Goal: Task Accomplishment & Management: Use online tool/utility

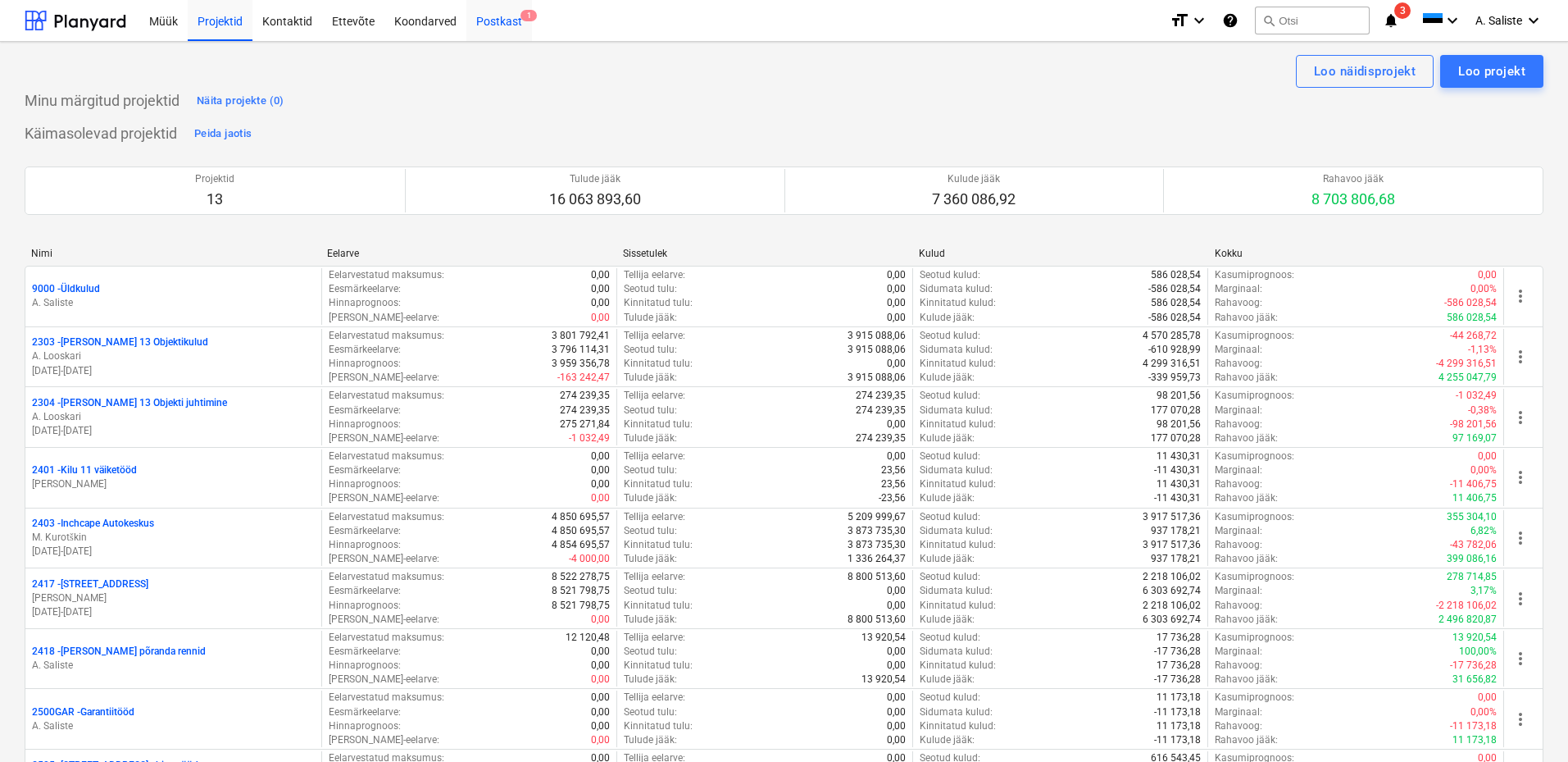
click at [499, 29] on div "Postkast 1" at bounding box center [499, 19] width 65 height 41
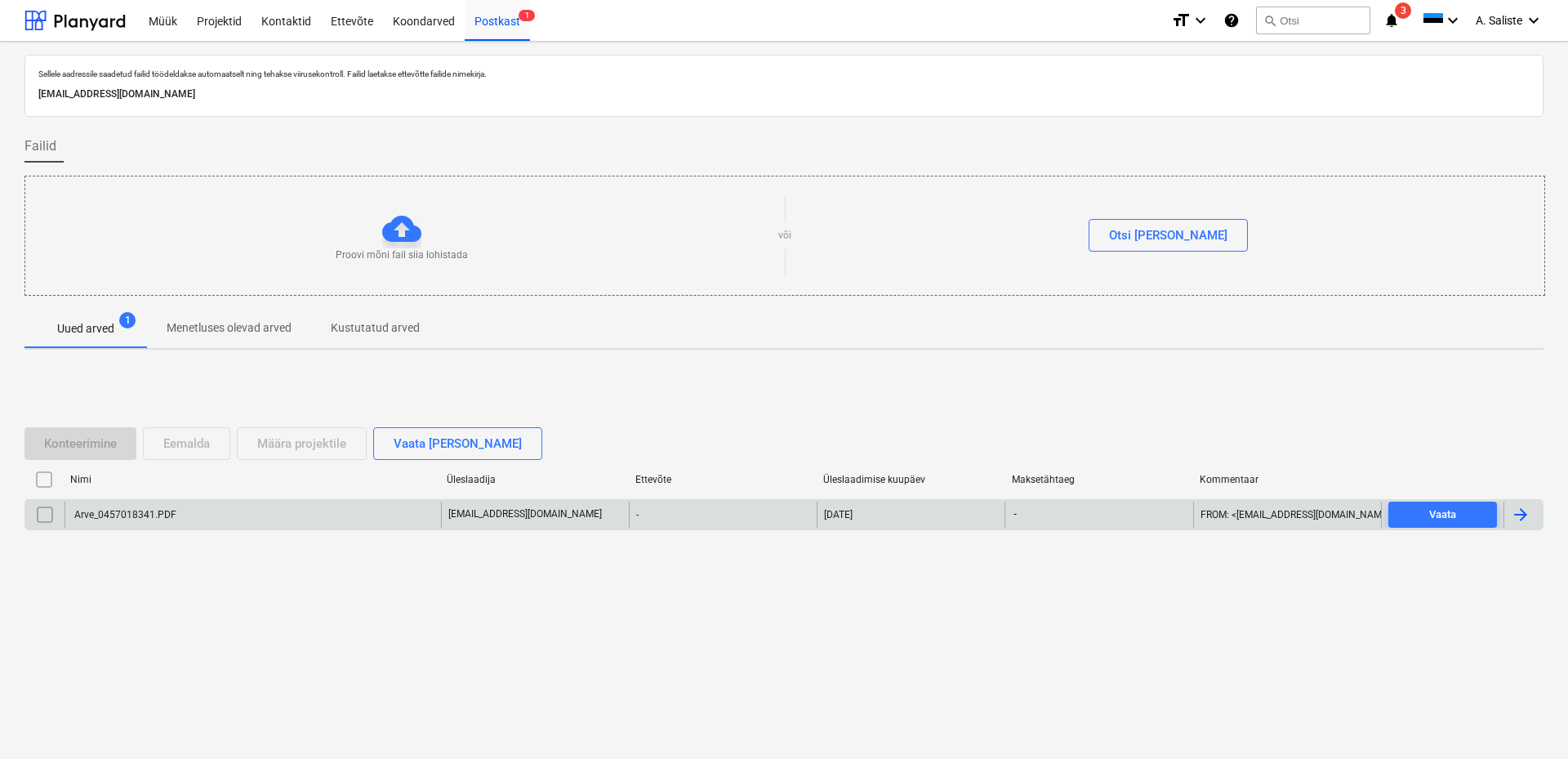
click at [135, 500] on div "Arve_0457018341.PDF no-reply@k-rauta.ee - 25.08.2025 - FROM: <NO-REPLY@K-RAUTA.…" at bounding box center [784, 515] width 1519 height 31
click at [142, 509] on div "Arve_0457018341.PDF" at bounding box center [124, 515] width 104 height 11
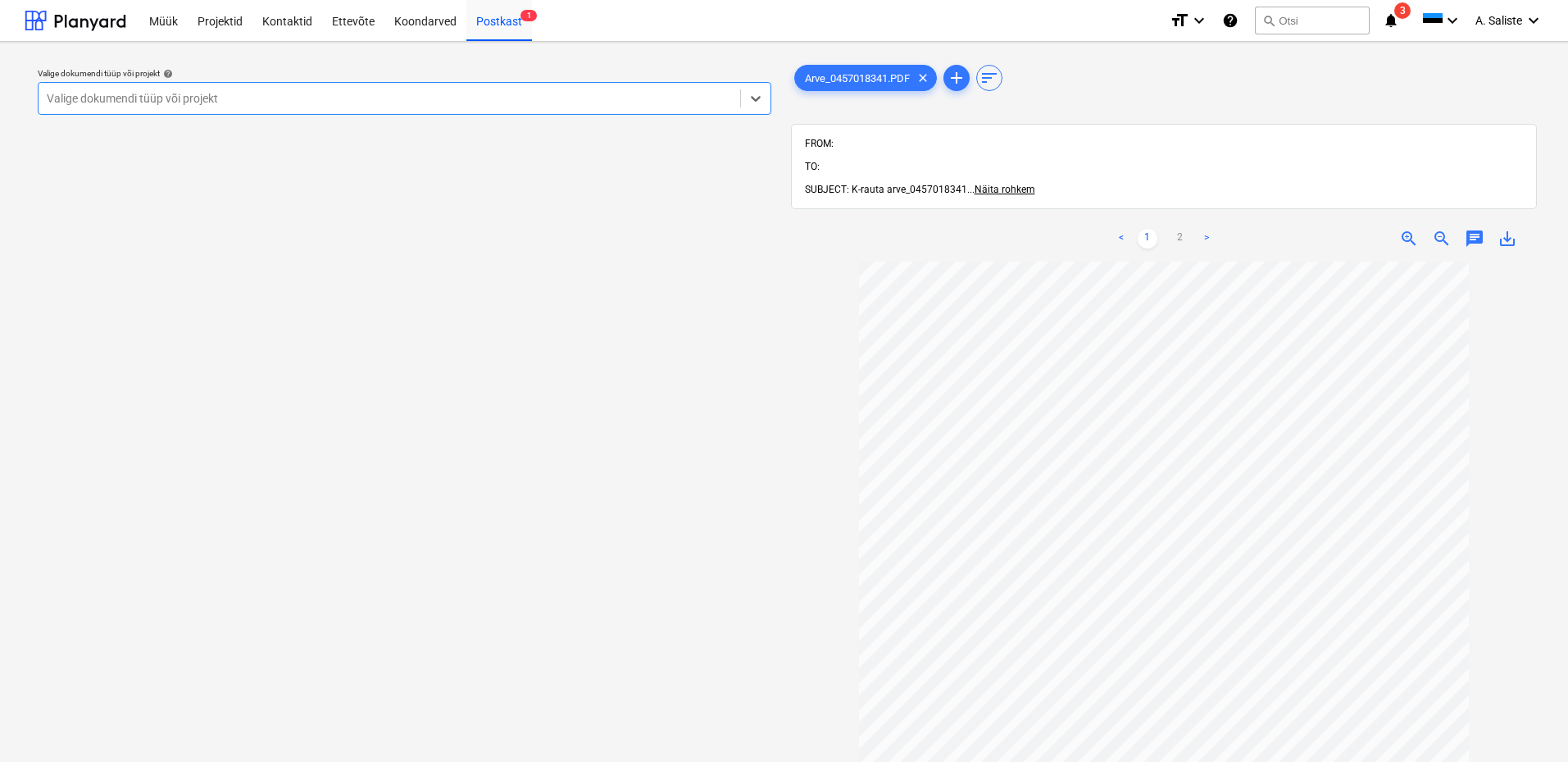
click at [687, 91] on div at bounding box center [390, 98] width 686 height 17
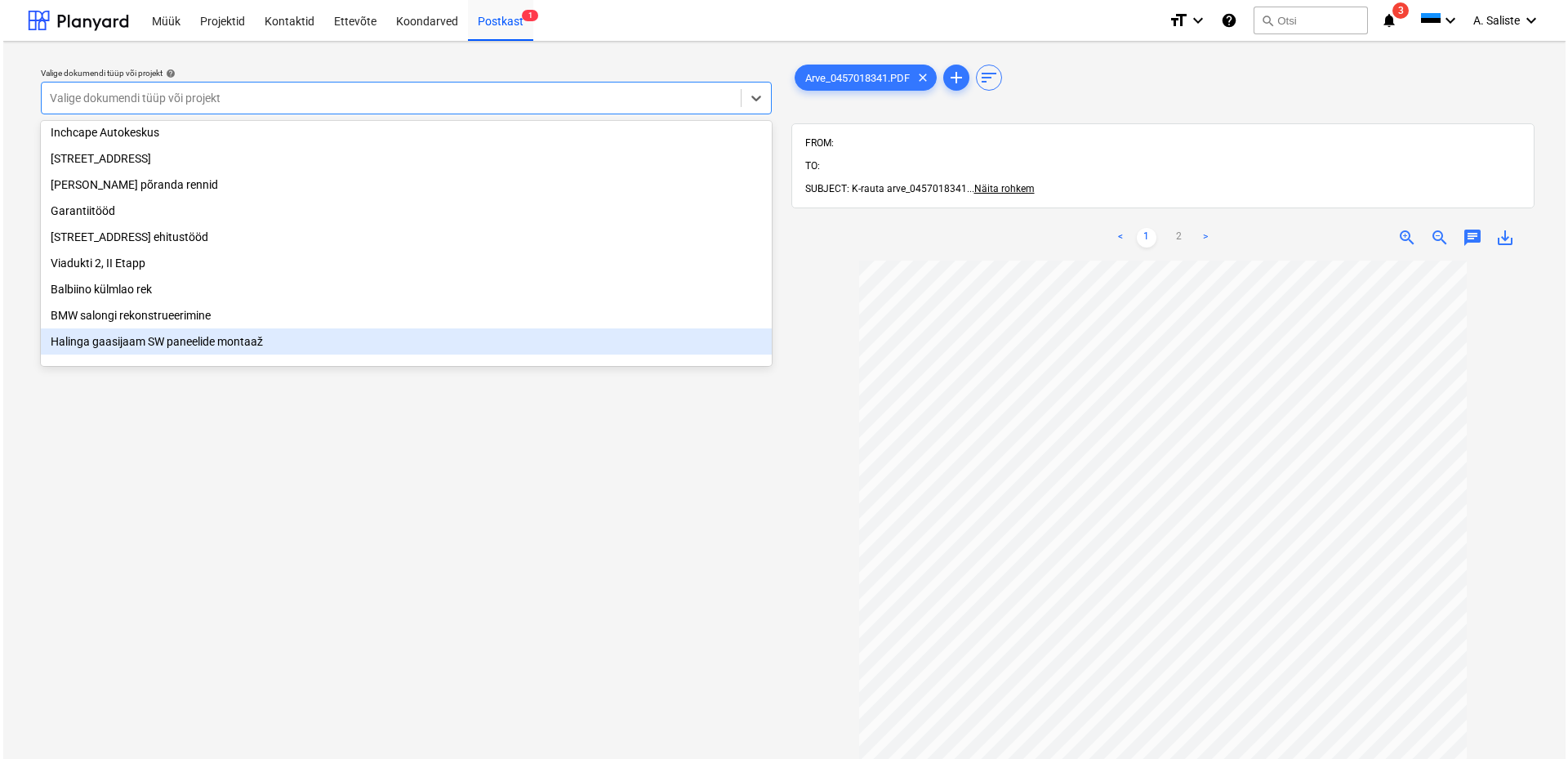
scroll to position [278, 0]
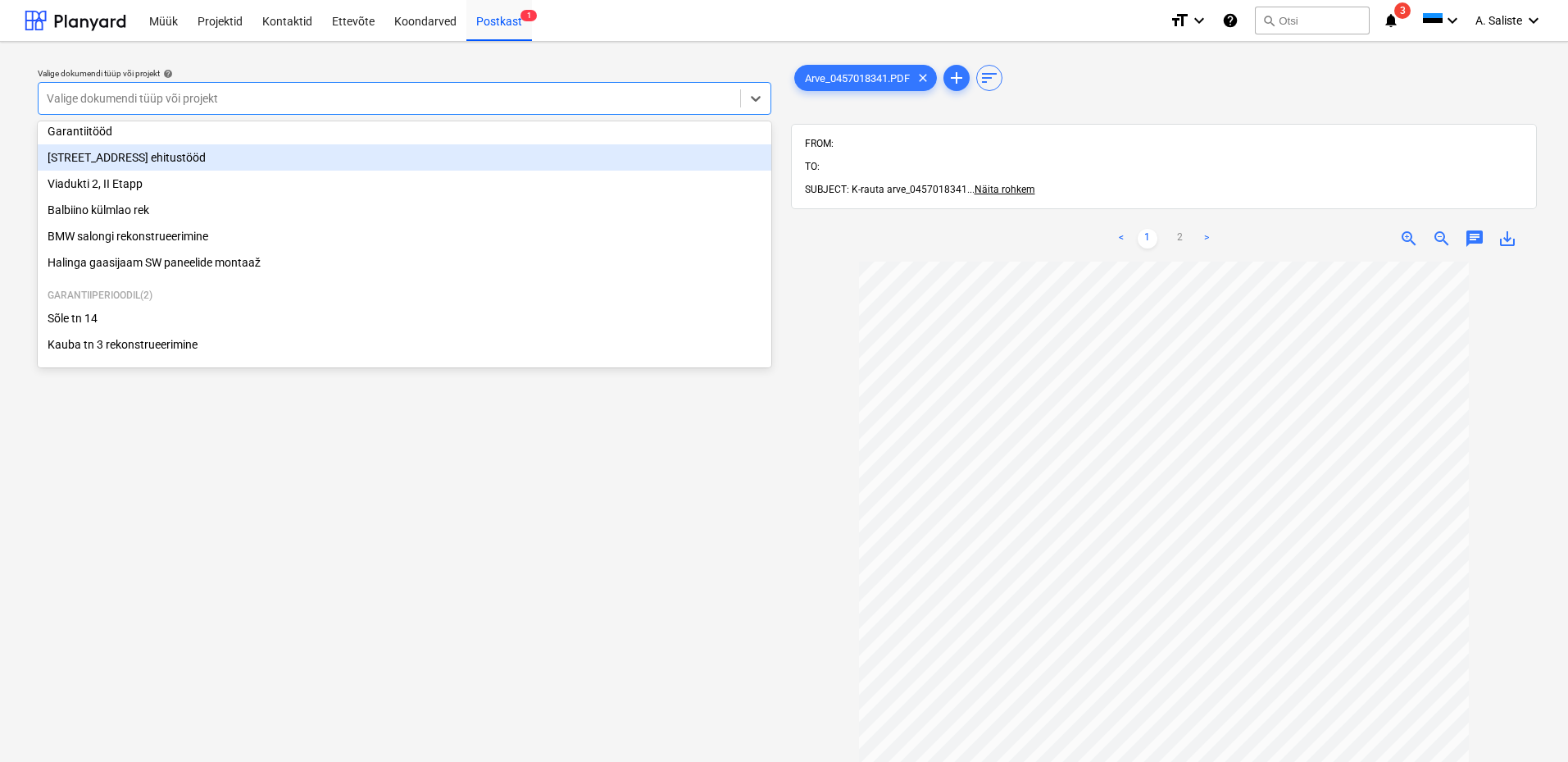
click at [153, 157] on div "[STREET_ADDRESS] ehitustööd" at bounding box center [404, 157] width 733 height 27
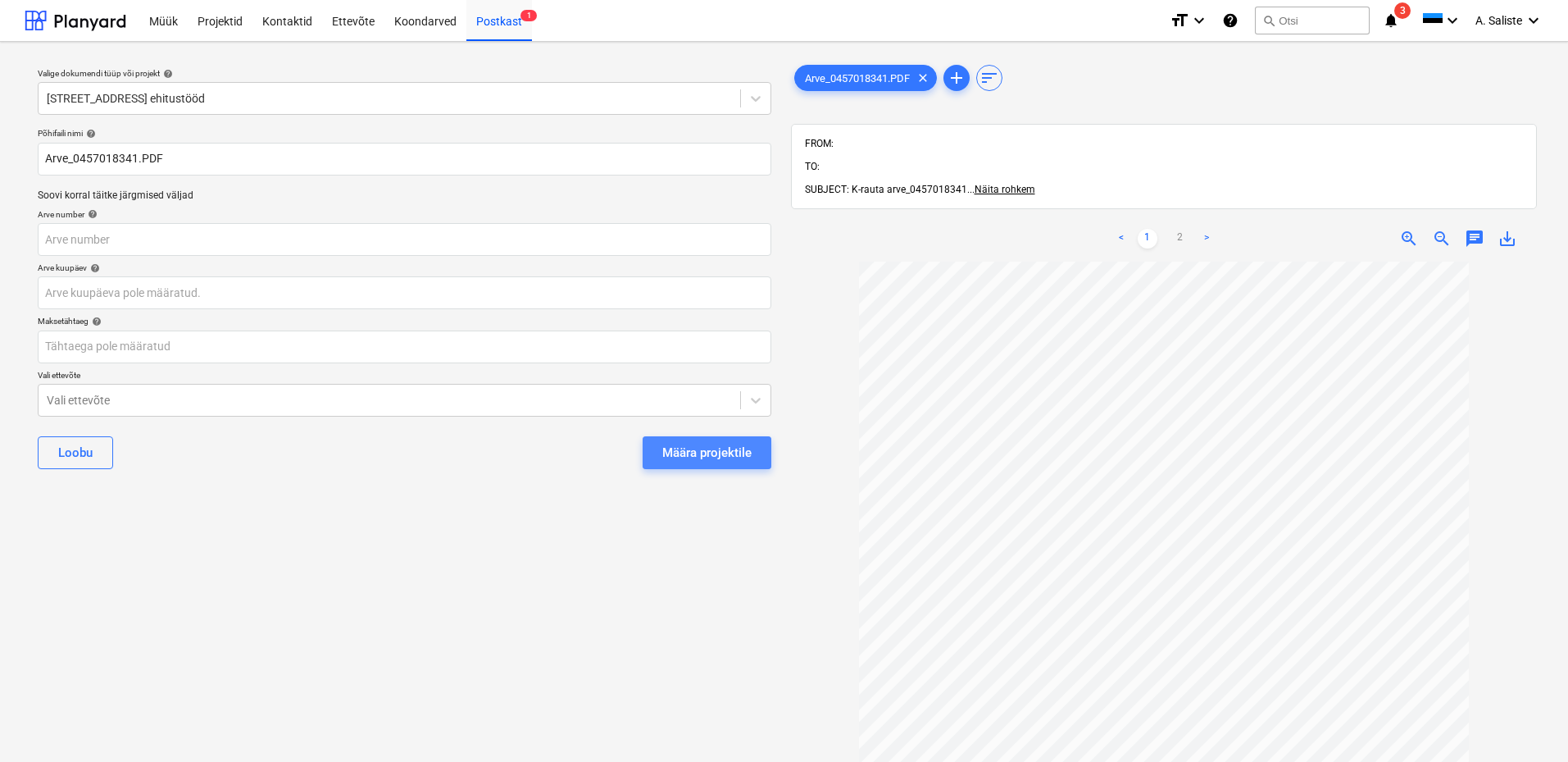
click at [740, 457] on div "Määra projektile" at bounding box center [707, 452] width 89 height 21
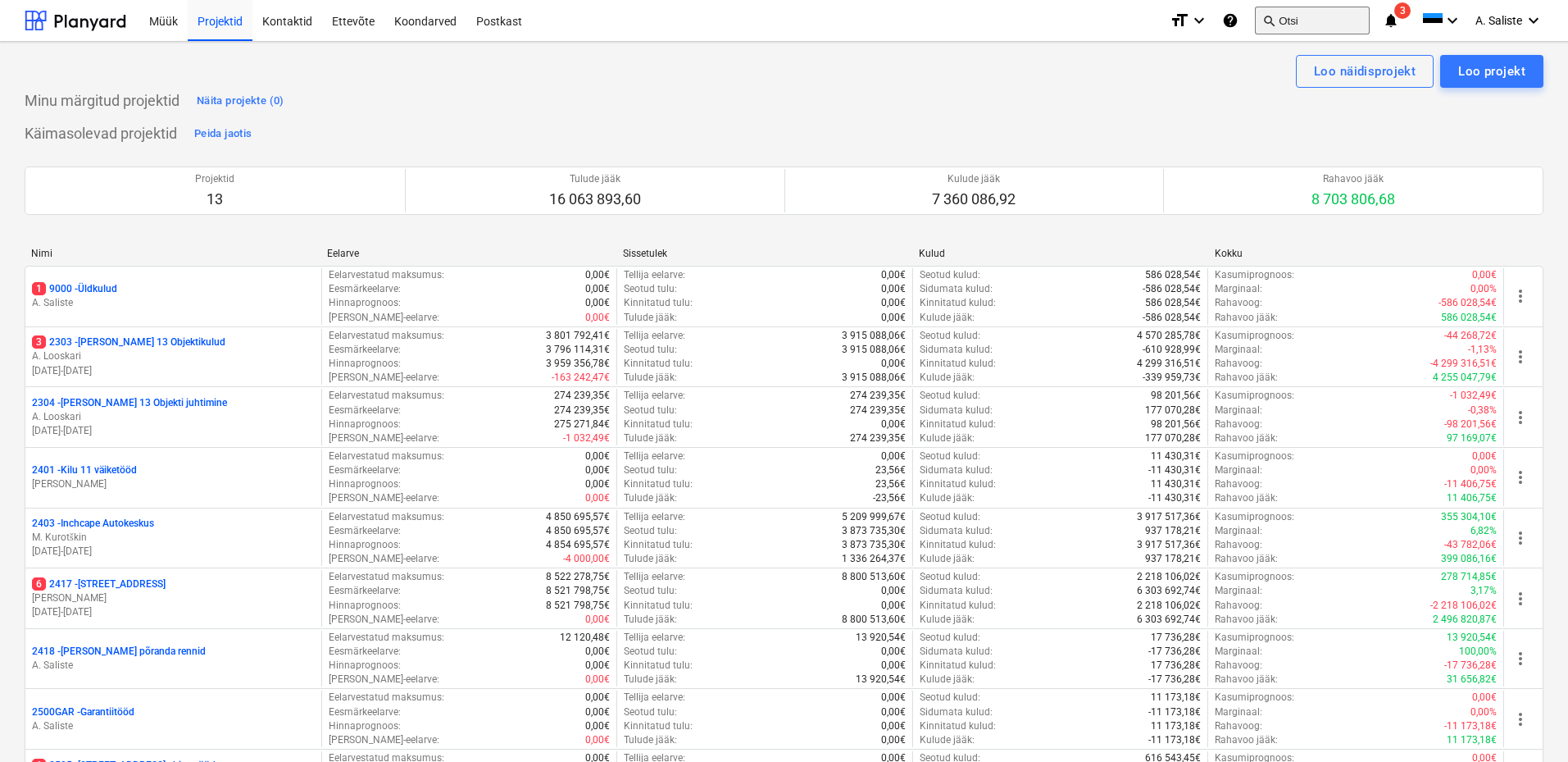
click at [1307, 25] on button "search Otsi" at bounding box center [1312, 20] width 115 height 28
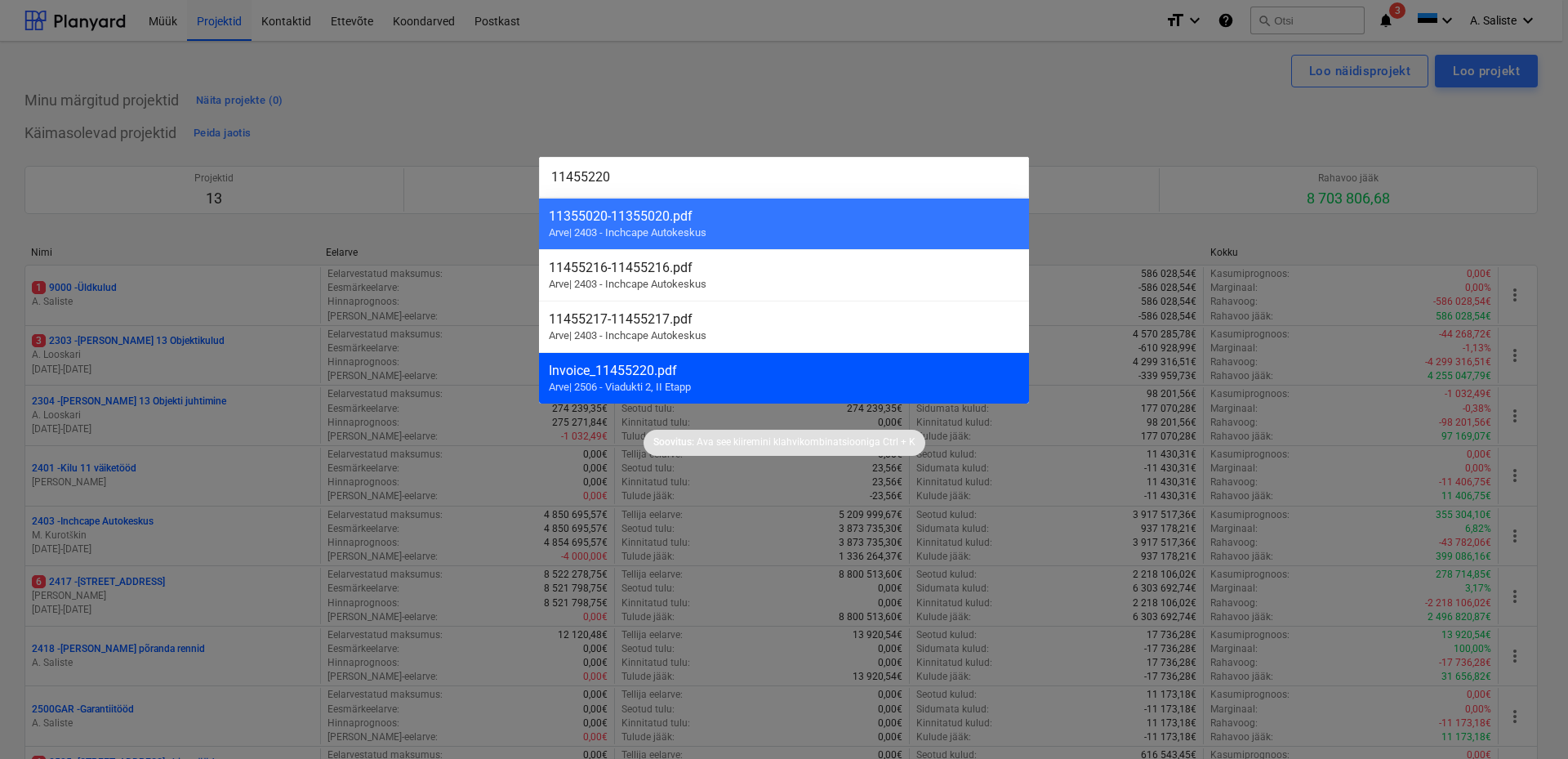
type input "11455220"
click at [660, 377] on div "Invoice_11455220.pdf" at bounding box center [784, 370] width 470 height 16
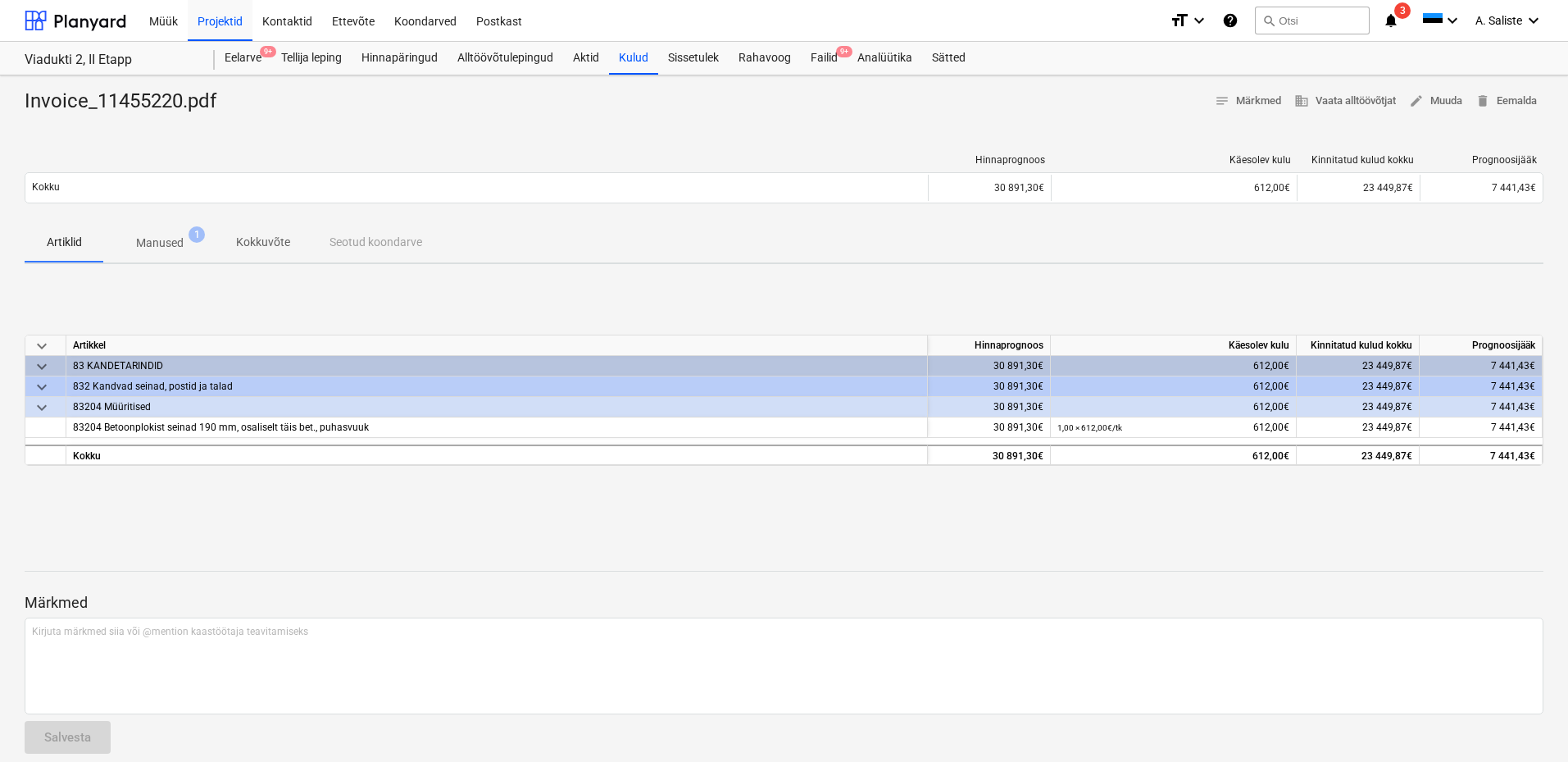
click at [158, 237] on p "Manused" at bounding box center [160, 243] width 48 height 17
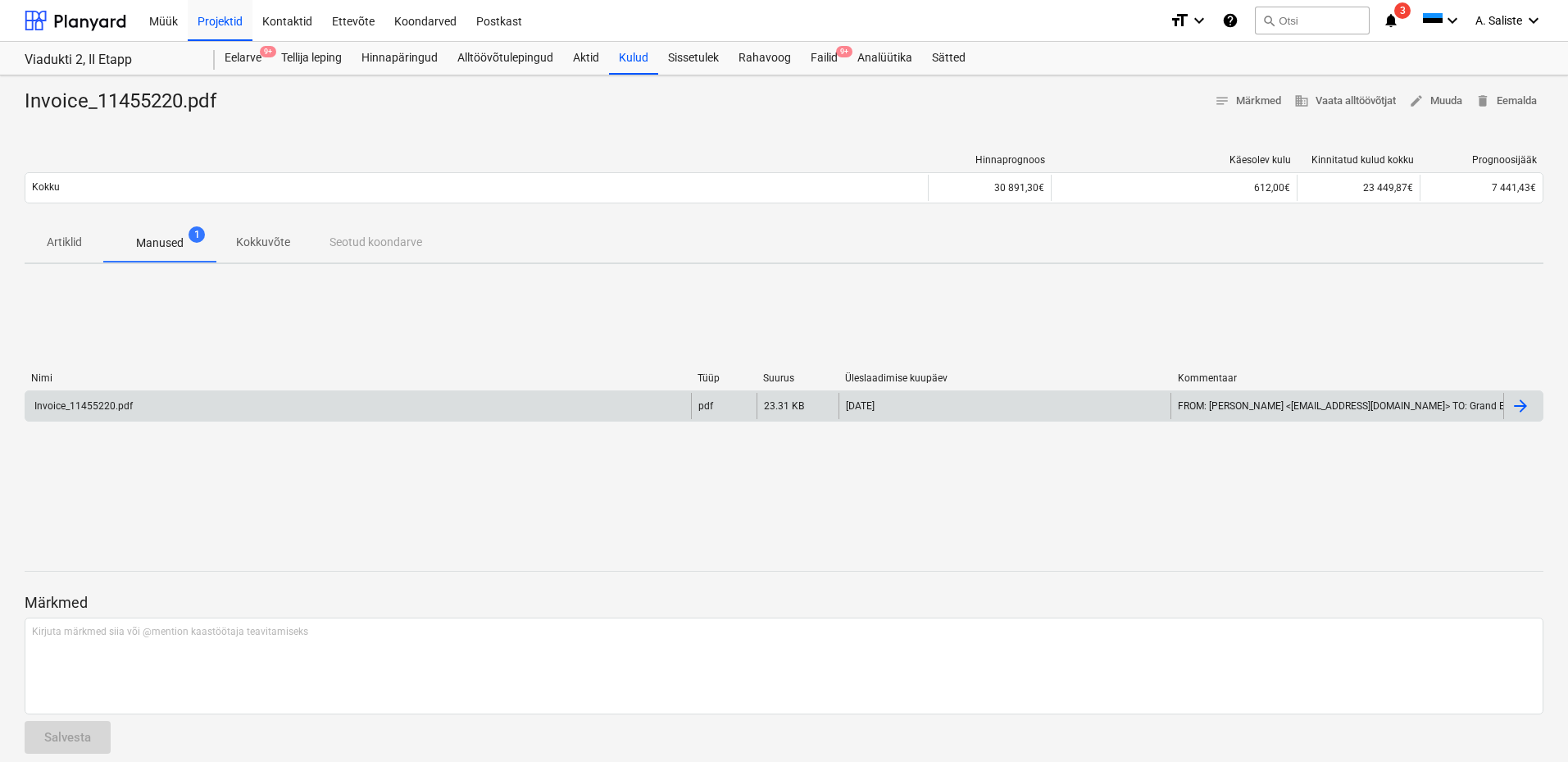
click at [130, 407] on div "Invoice_11455220.pdf" at bounding box center [83, 405] width 101 height 11
